Goal: Transaction & Acquisition: Purchase product/service

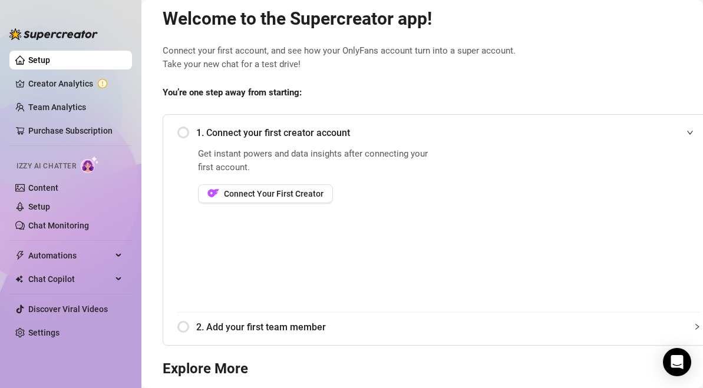
scroll to position [22, 0]
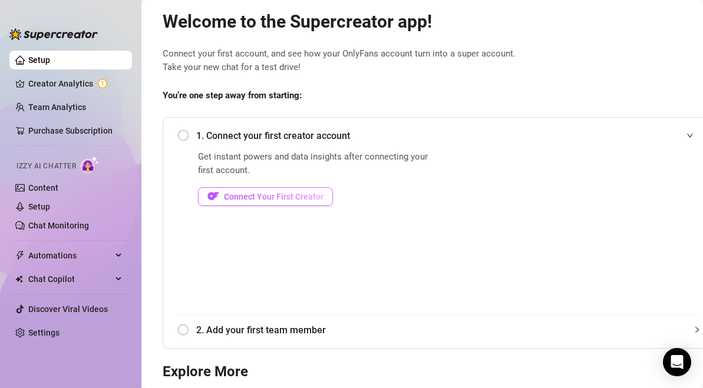
click at [290, 196] on span "Connect Your First Creator" at bounding box center [274, 196] width 100 height 9
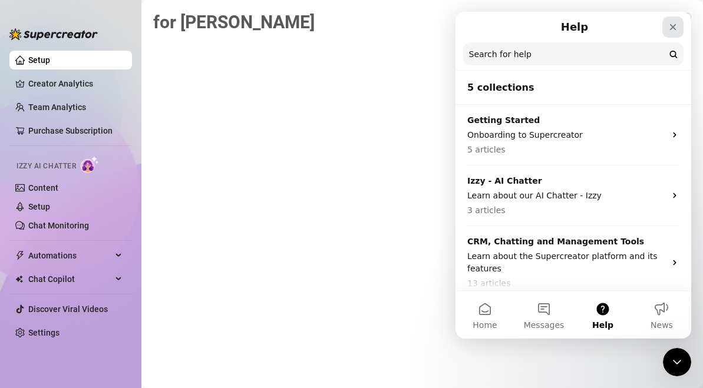
click at [672, 26] on icon "Close" at bounding box center [673, 27] width 6 height 6
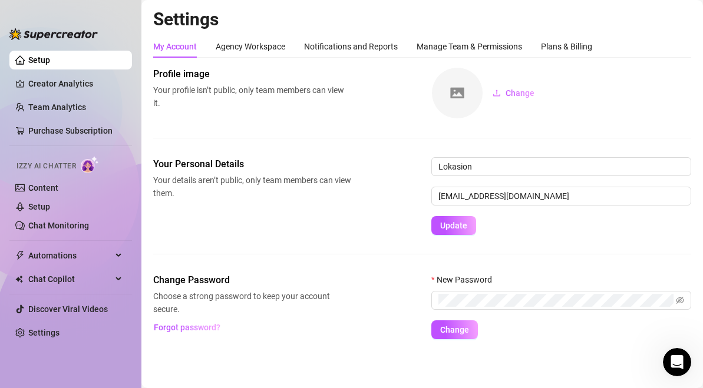
scroll to position [1, 0]
click at [68, 81] on link "Creator Analytics" at bounding box center [75, 83] width 94 height 19
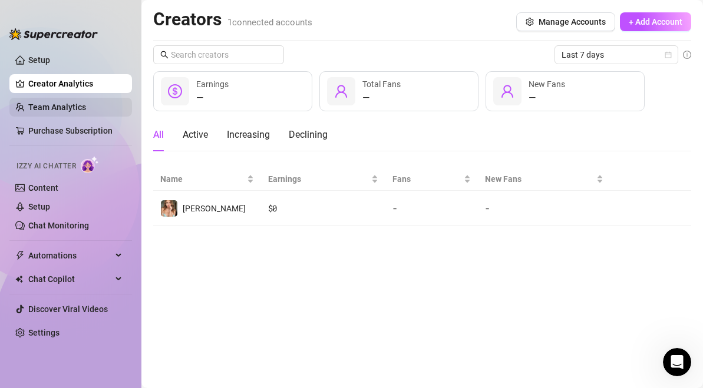
click at [63, 110] on link "Team Analytics" at bounding box center [57, 107] width 58 height 9
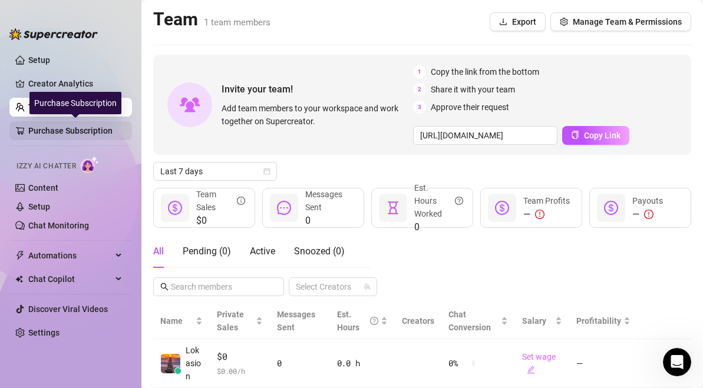
click at [64, 130] on link "Purchase Subscription" at bounding box center [75, 130] width 94 height 19
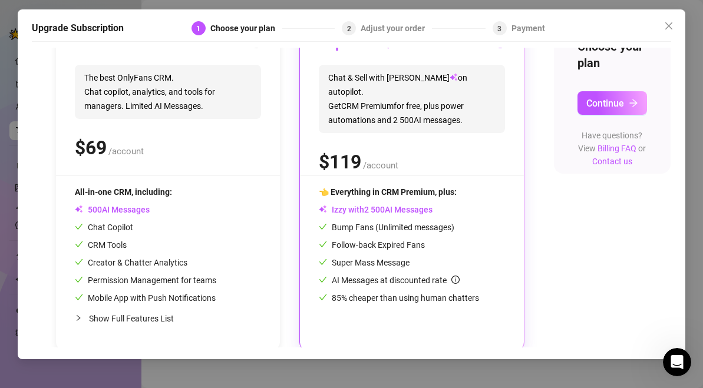
scroll to position [160, 0]
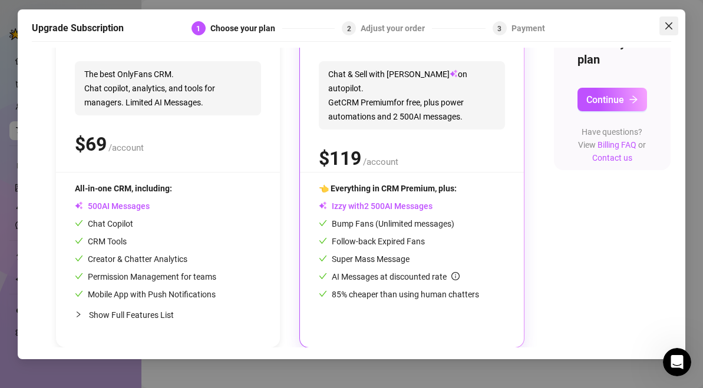
click at [673, 24] on icon "close" at bounding box center [668, 25] width 9 height 9
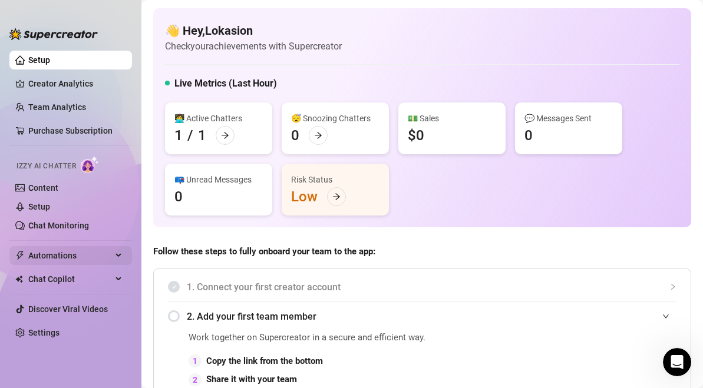
click at [78, 253] on span "Automations" at bounding box center [70, 255] width 84 height 19
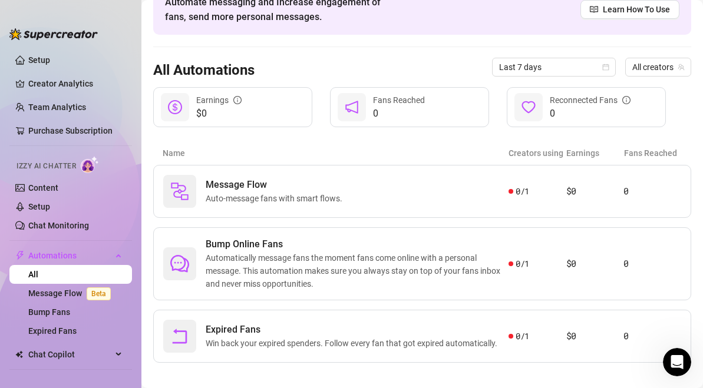
scroll to position [75, 0]
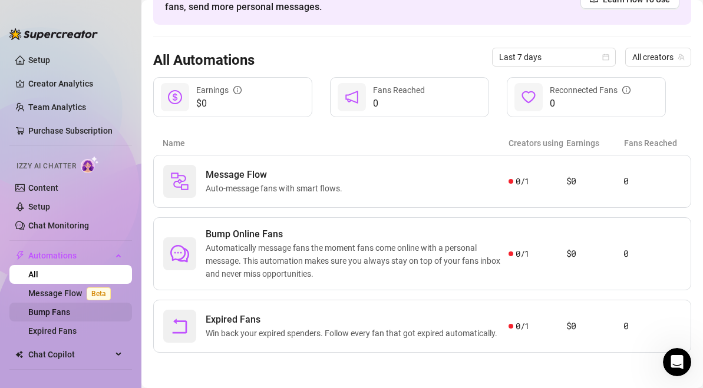
click at [56, 313] on link "Bump Fans" at bounding box center [49, 312] width 42 height 9
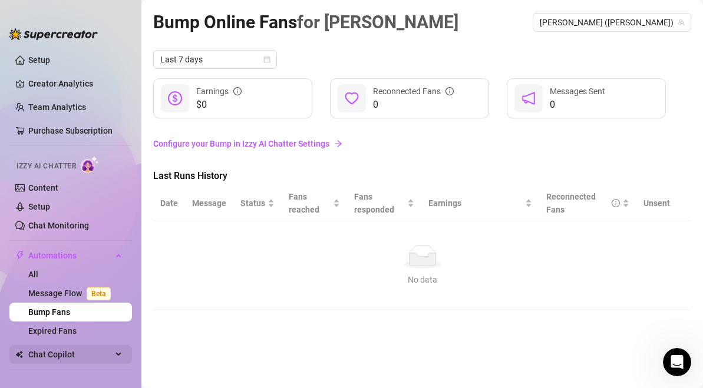
click at [47, 353] on span "Chat Copilot" at bounding box center [70, 354] width 84 height 19
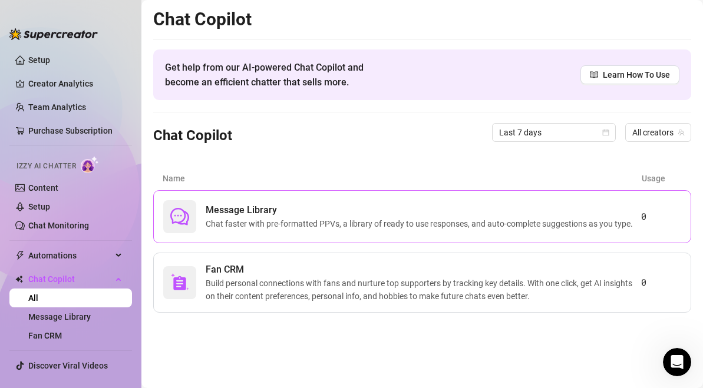
click at [385, 209] on span "Message Library" at bounding box center [422, 210] width 432 height 14
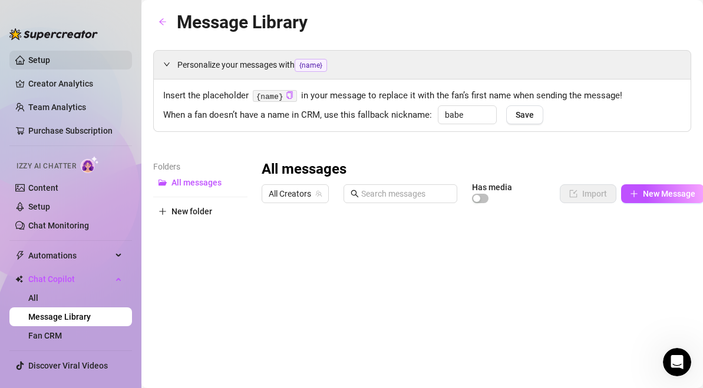
click at [42, 56] on link "Setup" at bounding box center [39, 59] width 22 height 9
